Goal: Communication & Community: Ask a question

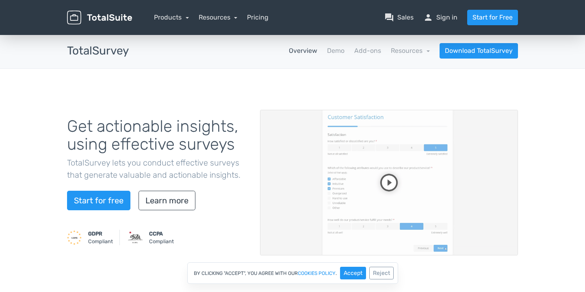
click at [189, 18] on nav "Products TotalPoll WordPress Poll and Contest Plugin TotalContest WordPress Con…" at bounding box center [331, 17] width 386 height 15
click at [179, 16] on link "Products" at bounding box center [171, 17] width 35 height 8
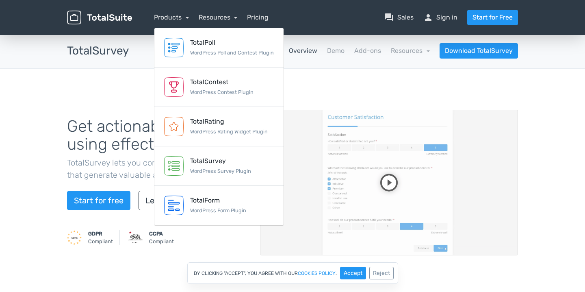
click at [228, 13] on div "Resources article Blog school Documentation support Customer Support" at bounding box center [218, 18] width 39 height 10
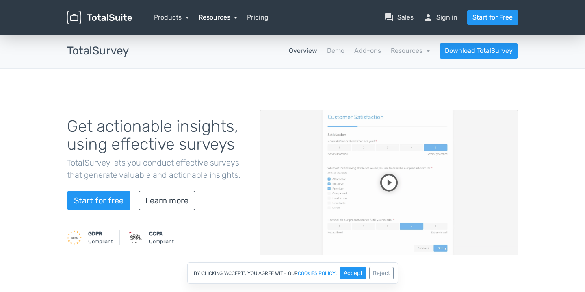
click at [231, 14] on link "Resources" at bounding box center [218, 17] width 39 height 8
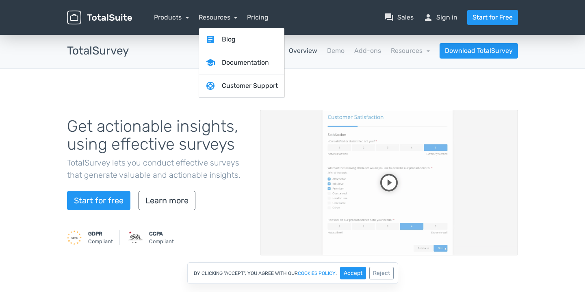
click at [164, 87] on div "Get actionable insights, using effective surveys TotalSurvey lets you conduct e…" at bounding box center [292, 183] width 585 height 228
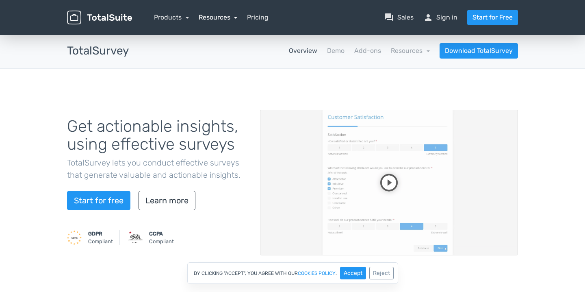
click at [215, 17] on link "Resources" at bounding box center [218, 17] width 39 height 8
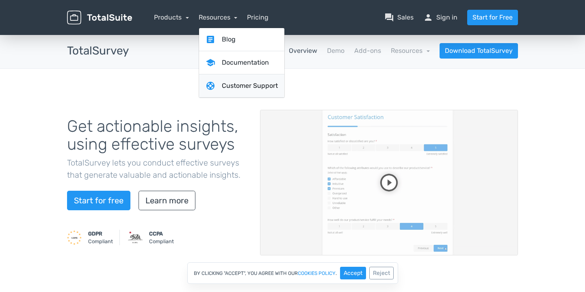
click at [224, 83] on link "support Customer Support" at bounding box center [241, 85] width 85 height 23
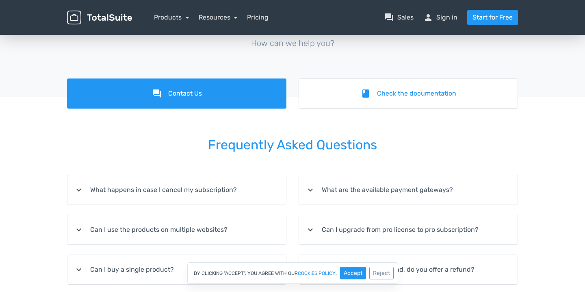
scroll to position [41, 0]
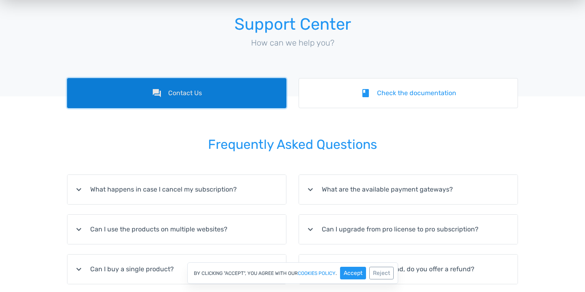
click at [219, 103] on link "forum Contact Us" at bounding box center [176, 93] width 219 height 30
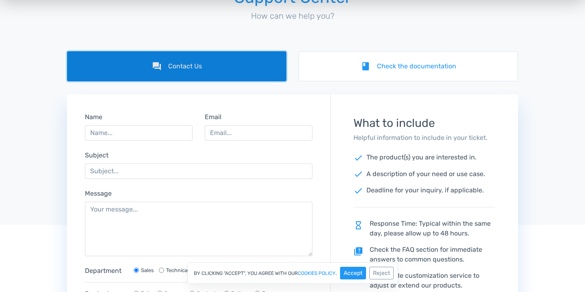
scroll to position [71, 0]
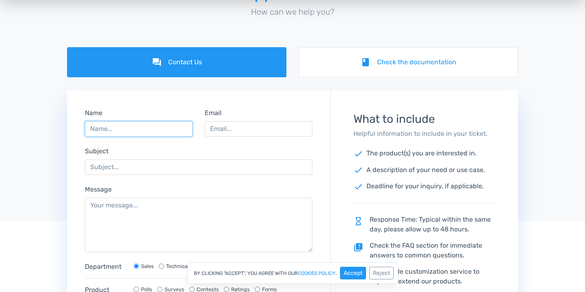
click at [140, 127] on input "Name" at bounding box center [139, 128] width 108 height 15
type input "[PERSON_NAME]"
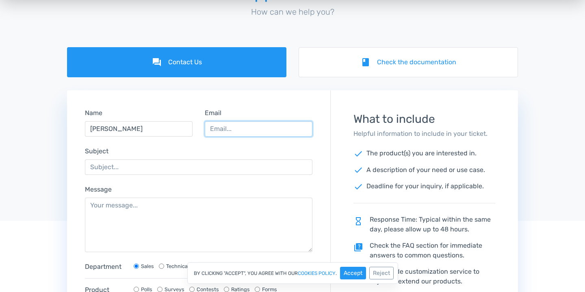
paste input "[EMAIL_ADDRESS][DOMAIN_NAME]"
type input "[EMAIL_ADDRESS][DOMAIN_NAME]"
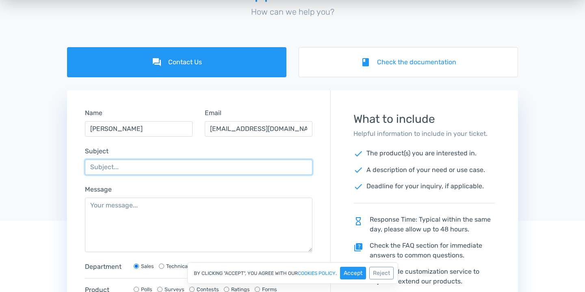
click at [214, 167] on input "Subject" at bounding box center [198, 166] width 227 height 15
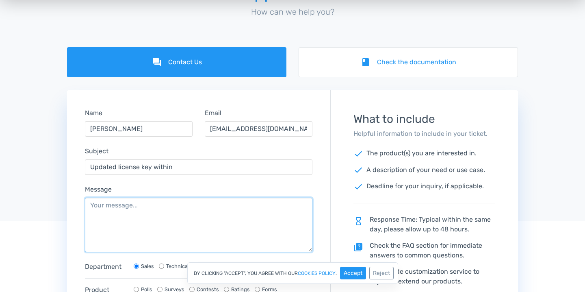
click at [248, 246] on textarea "Message" at bounding box center [198, 224] width 227 height 54
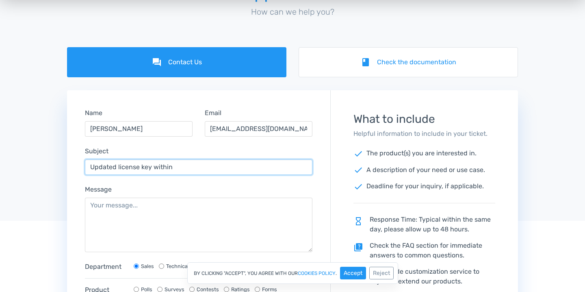
click at [232, 168] on input "Updated license key within" at bounding box center [198, 166] width 227 height 15
click at [148, 167] on input "Updated license key within" at bounding box center [198, 166] width 227 height 15
click at [153, 167] on input "Updated license key within" at bounding box center [198, 166] width 227 height 15
type input "Updated license key"
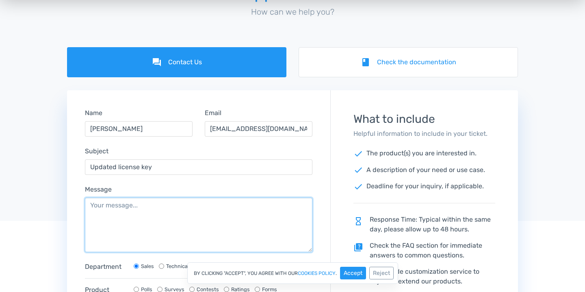
click at [154, 201] on textarea "Message" at bounding box center [198, 224] width 227 height 54
paste textarea "ts-s-1acecf66-01ec-4b2b-8433-21b63feb492e"
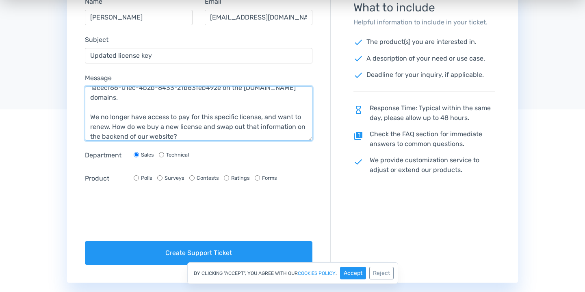
scroll to position [228, 0]
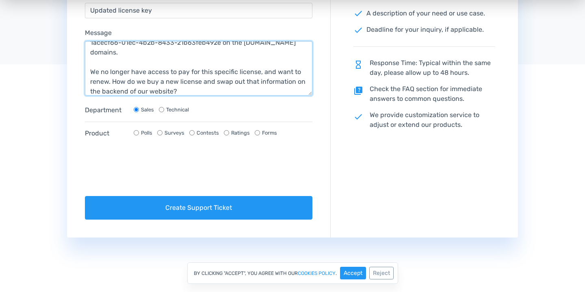
type textarea "Due to changes in our contract team, we were previously using ts-s-1acecf66-01e…"
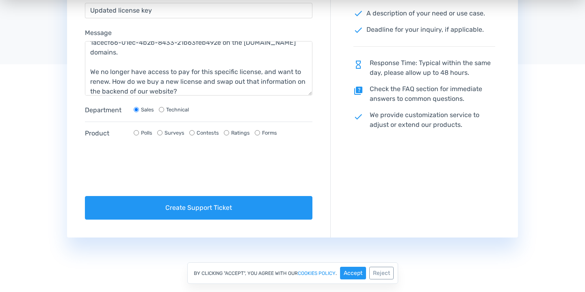
click at [176, 109] on label "Technical" at bounding box center [177, 110] width 23 height 8
click at [164, 109] on input "Technical" at bounding box center [161, 109] width 5 height 5
radio input "true"
radio input "false"
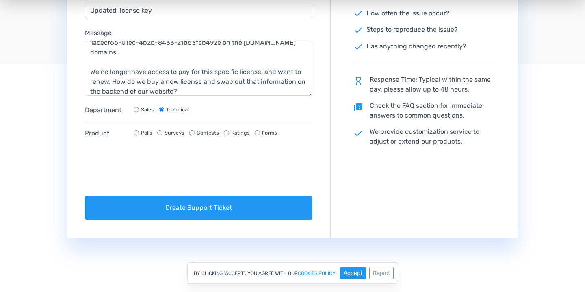
click at [175, 131] on label "Surveys" at bounding box center [175, 133] width 20 height 8
click at [162, 131] on input "Surveys" at bounding box center [159, 132] width 5 height 5
radio input "true"
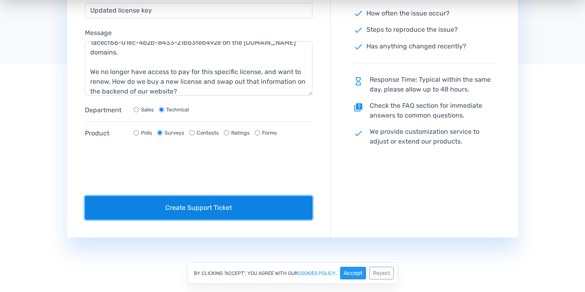
click at [219, 208] on button "Create Support Ticket" at bounding box center [198, 208] width 227 height 24
